Goal: Information Seeking & Learning: Learn about a topic

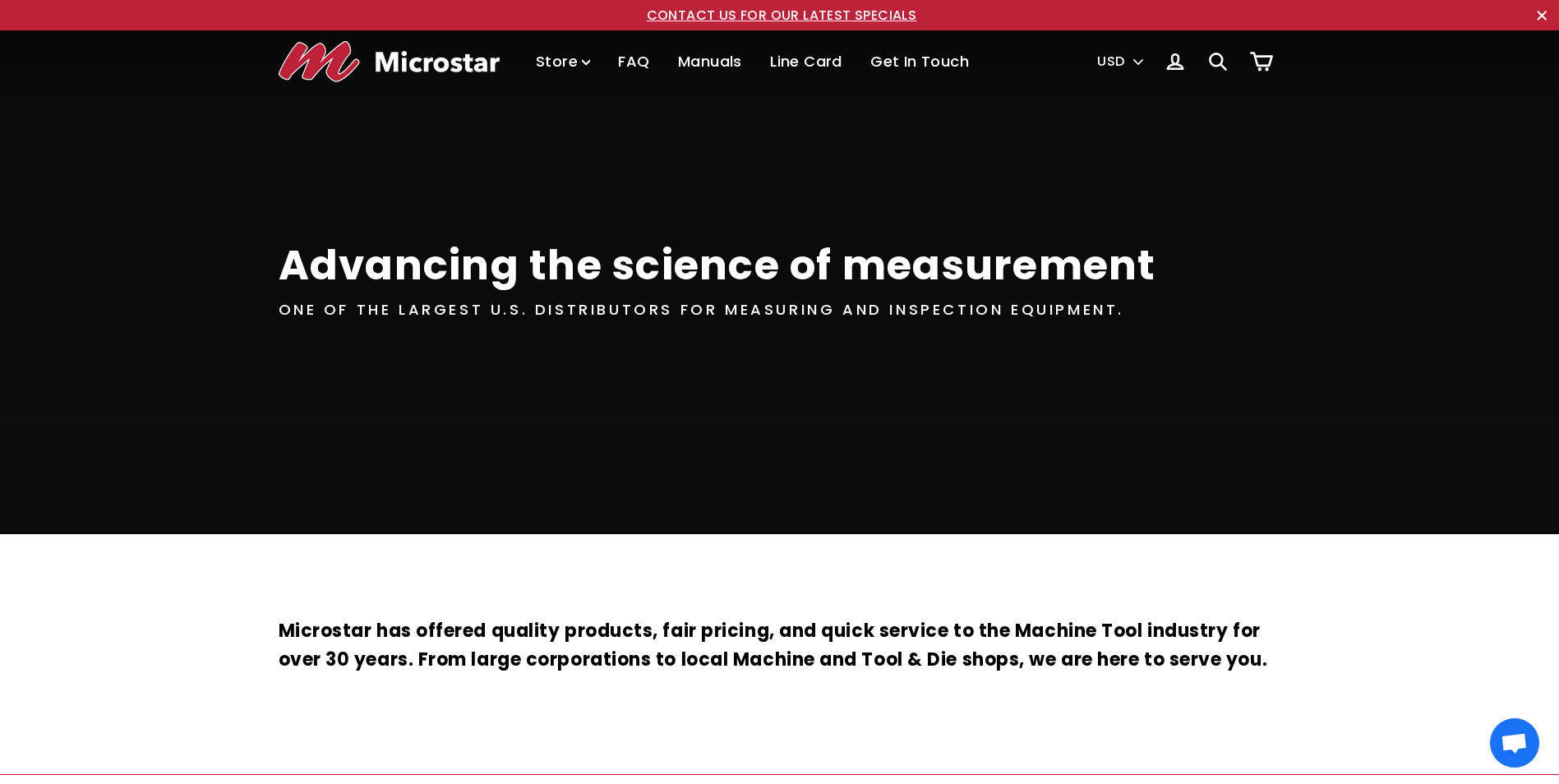
click at [913, 61] on link "Get In Touch" at bounding box center [919, 62] width 123 height 49
click at [806, 61] on link "Line Card" at bounding box center [806, 62] width 97 height 49
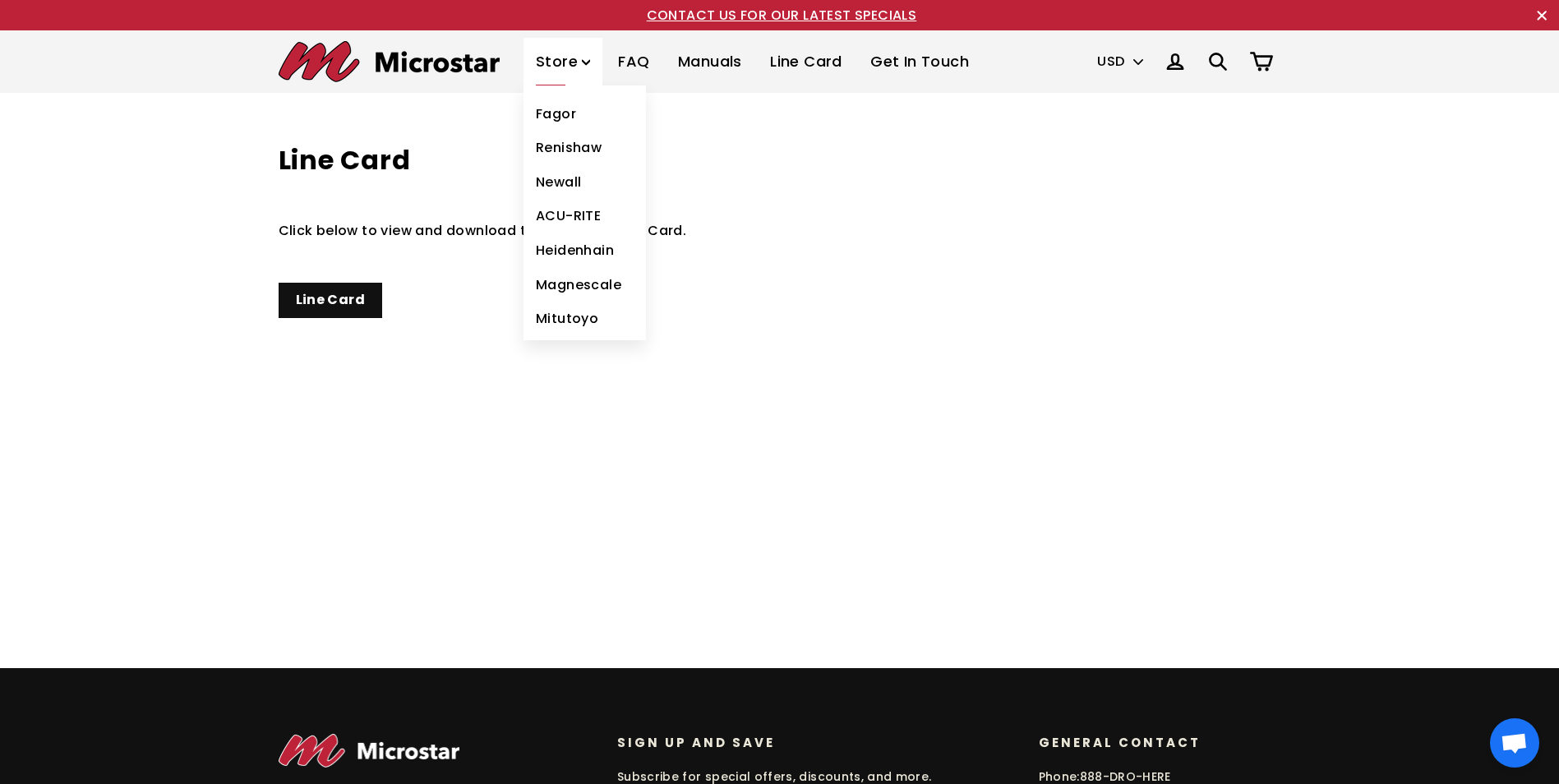
click at [576, 249] on link "Heidenhain" at bounding box center [585, 250] width 122 height 34
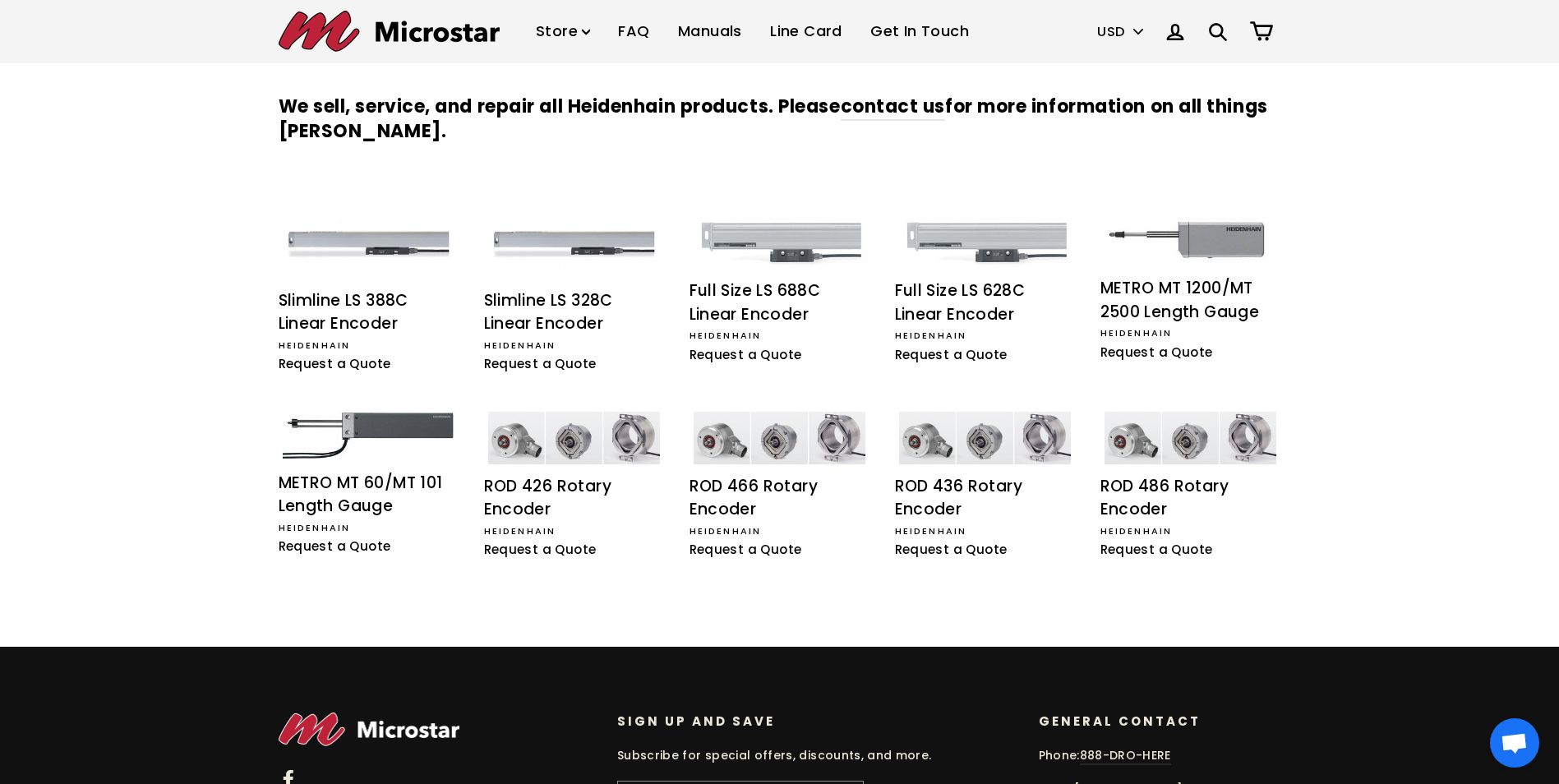
scroll to position [164, 0]
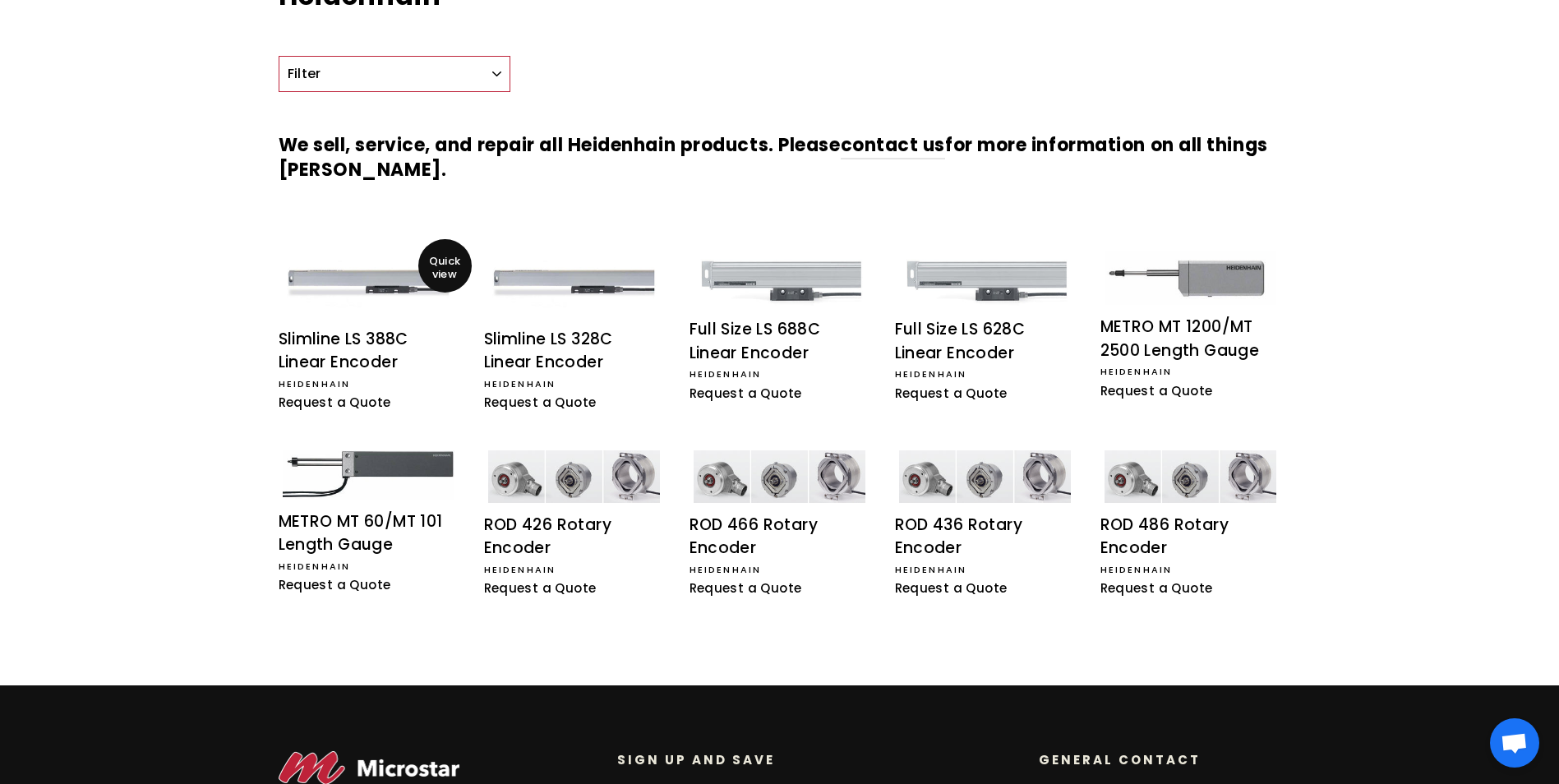
click at [319, 383] on div "Heidenhain" at bounding box center [369, 384] width 181 height 15
click at [783, 324] on div "Full Size LS 688C Linear Encoder" at bounding box center [780, 342] width 181 height 47
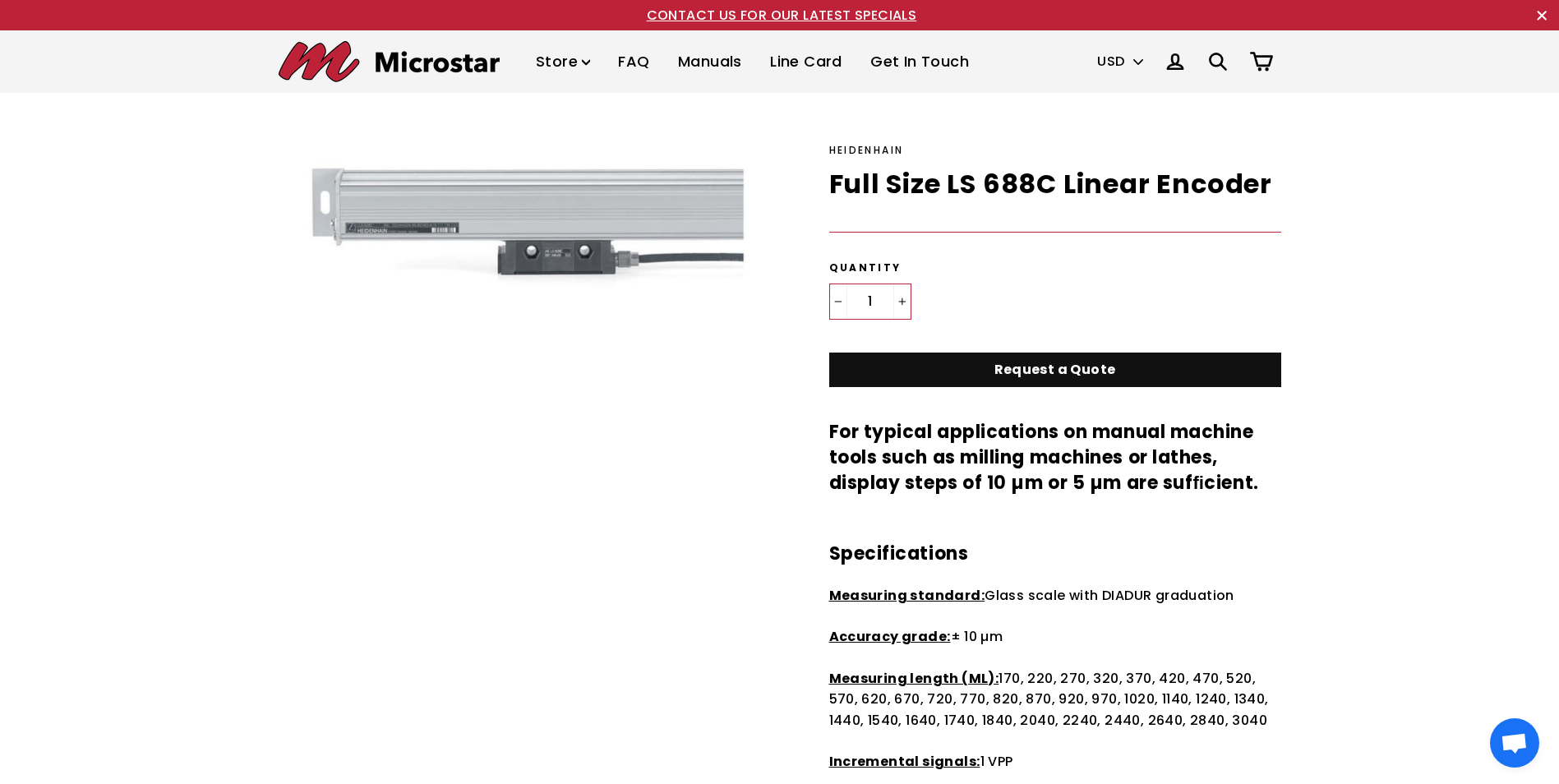
click at [630, 65] on link "FAQ" at bounding box center [633, 62] width 56 height 49
